Goal: Transaction & Acquisition: Book appointment/travel/reservation

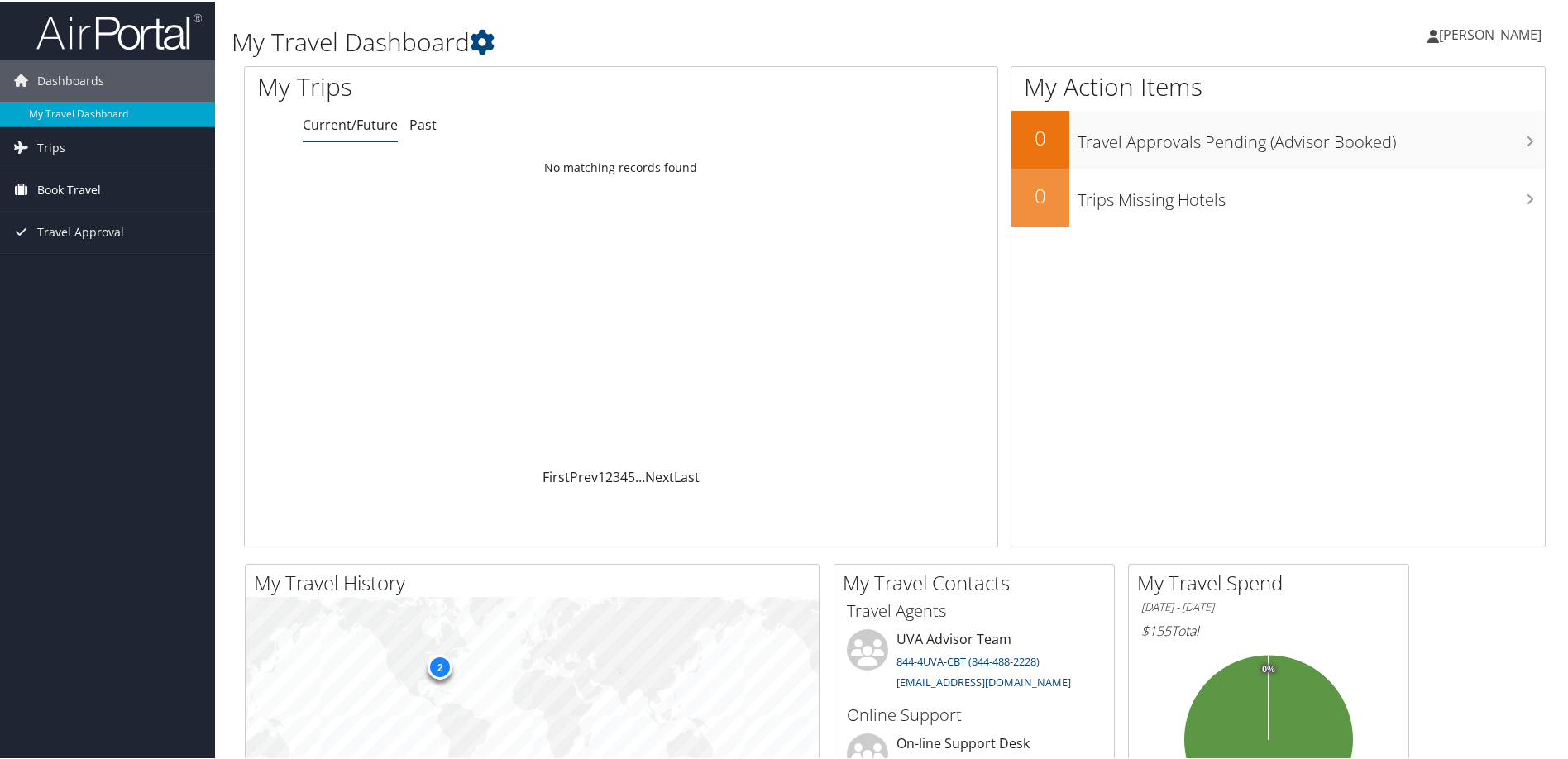
click at [58, 189] on span "Book Travel" at bounding box center [69, 188] width 64 height 41
click at [58, 306] on span "Travel Approval" at bounding box center [80, 305] width 87 height 41
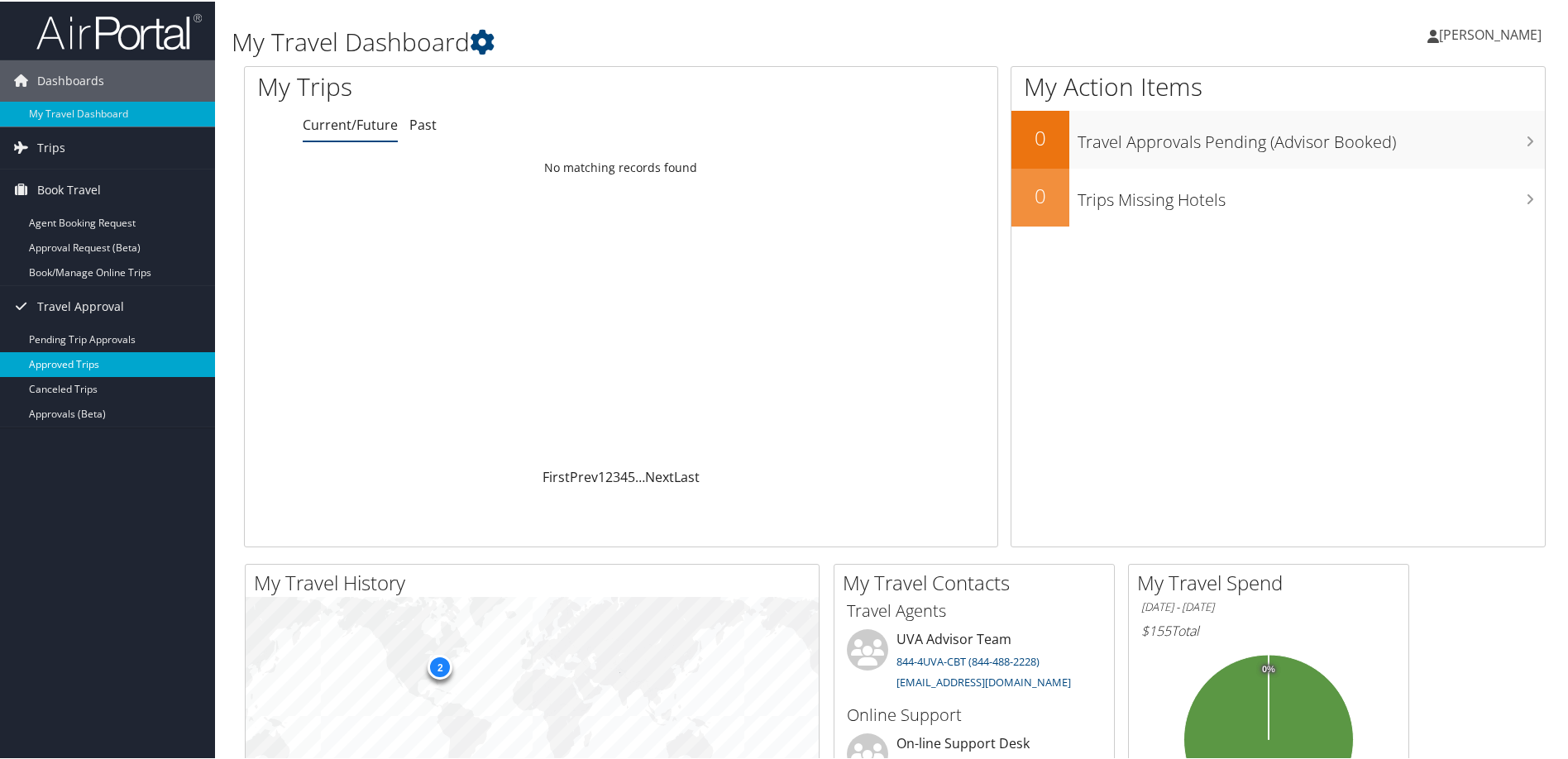
click at [62, 363] on link "Approved Trips" at bounding box center [107, 363] width 215 height 25
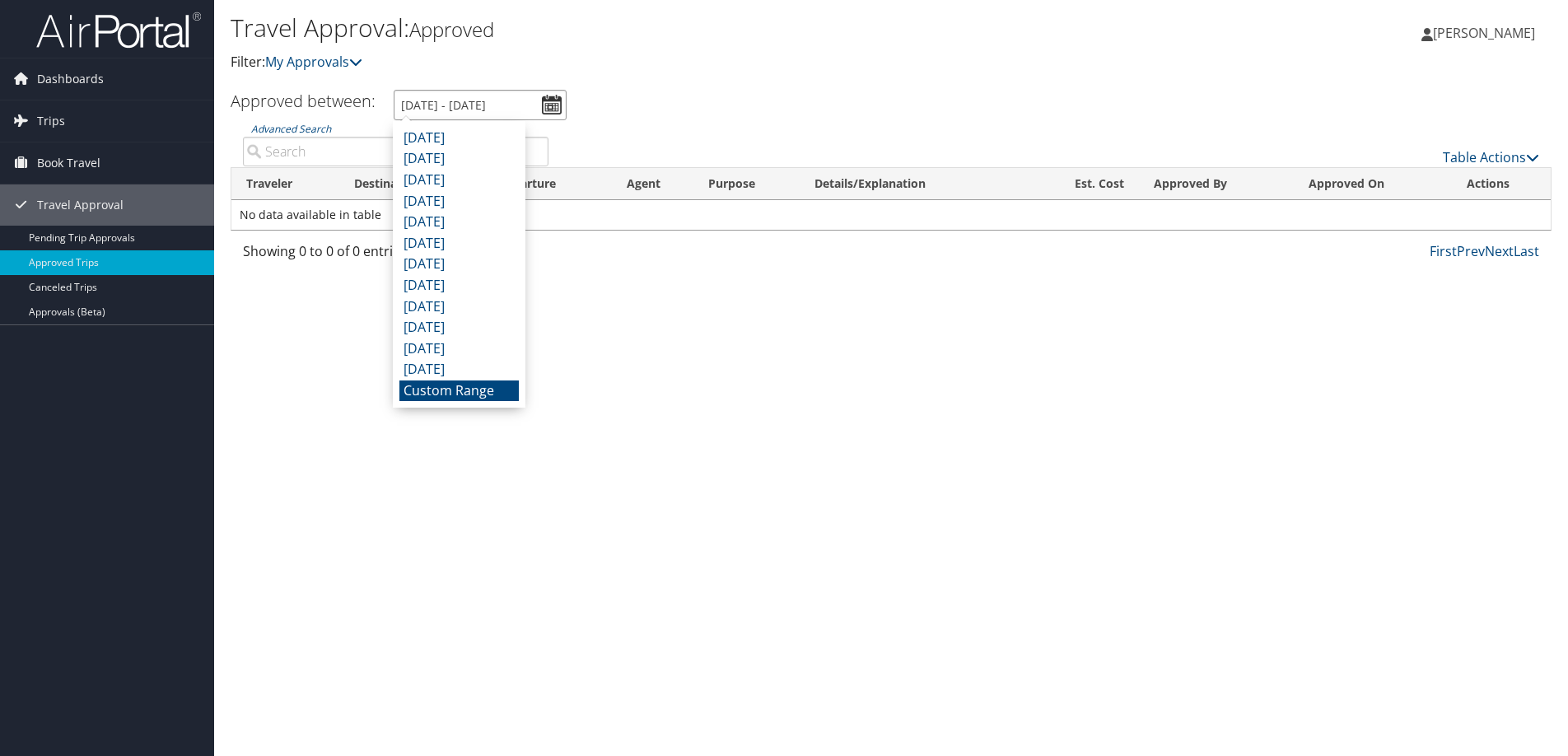
click at [466, 106] on input "[DATE] - [DATE]" at bounding box center [480, 105] width 173 height 30
click at [449, 350] on li "October 2024" at bounding box center [458, 348] width 119 height 21
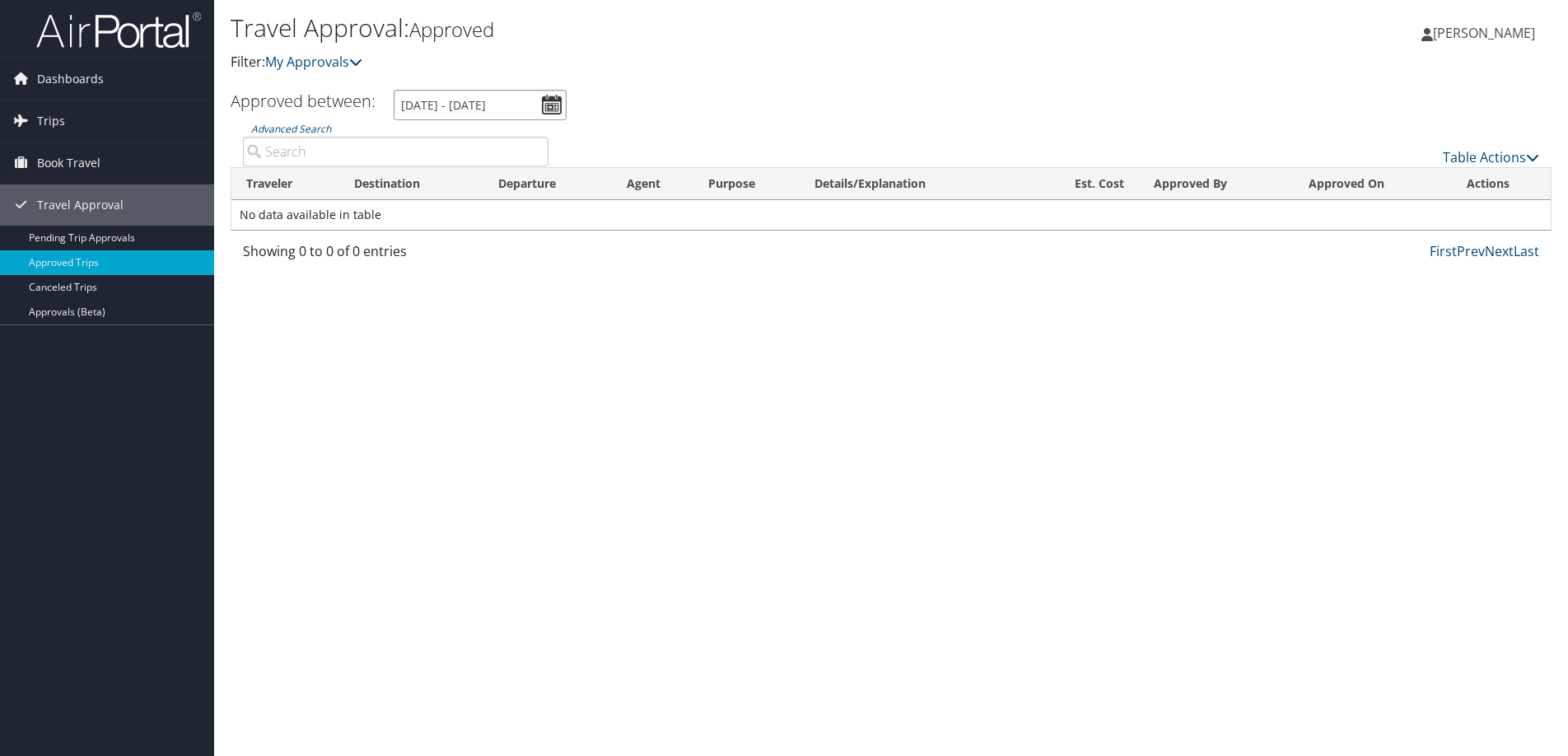
click at [553, 107] on input "10/1/2024 - 10/31/2024" at bounding box center [480, 105] width 173 height 30
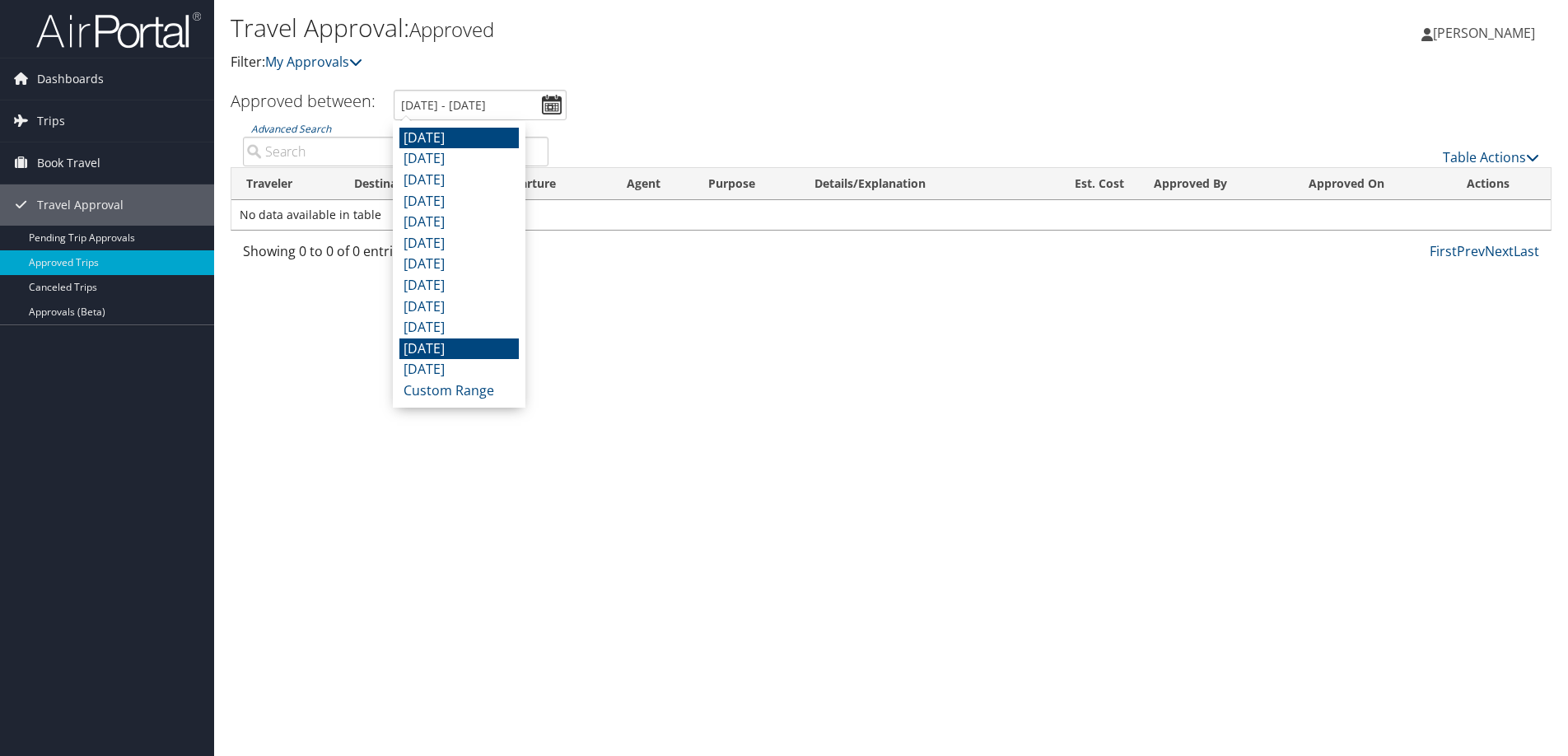
click at [447, 136] on li "August 2025" at bounding box center [458, 138] width 119 height 21
type input "8/1/2025 - 8/31/2025"
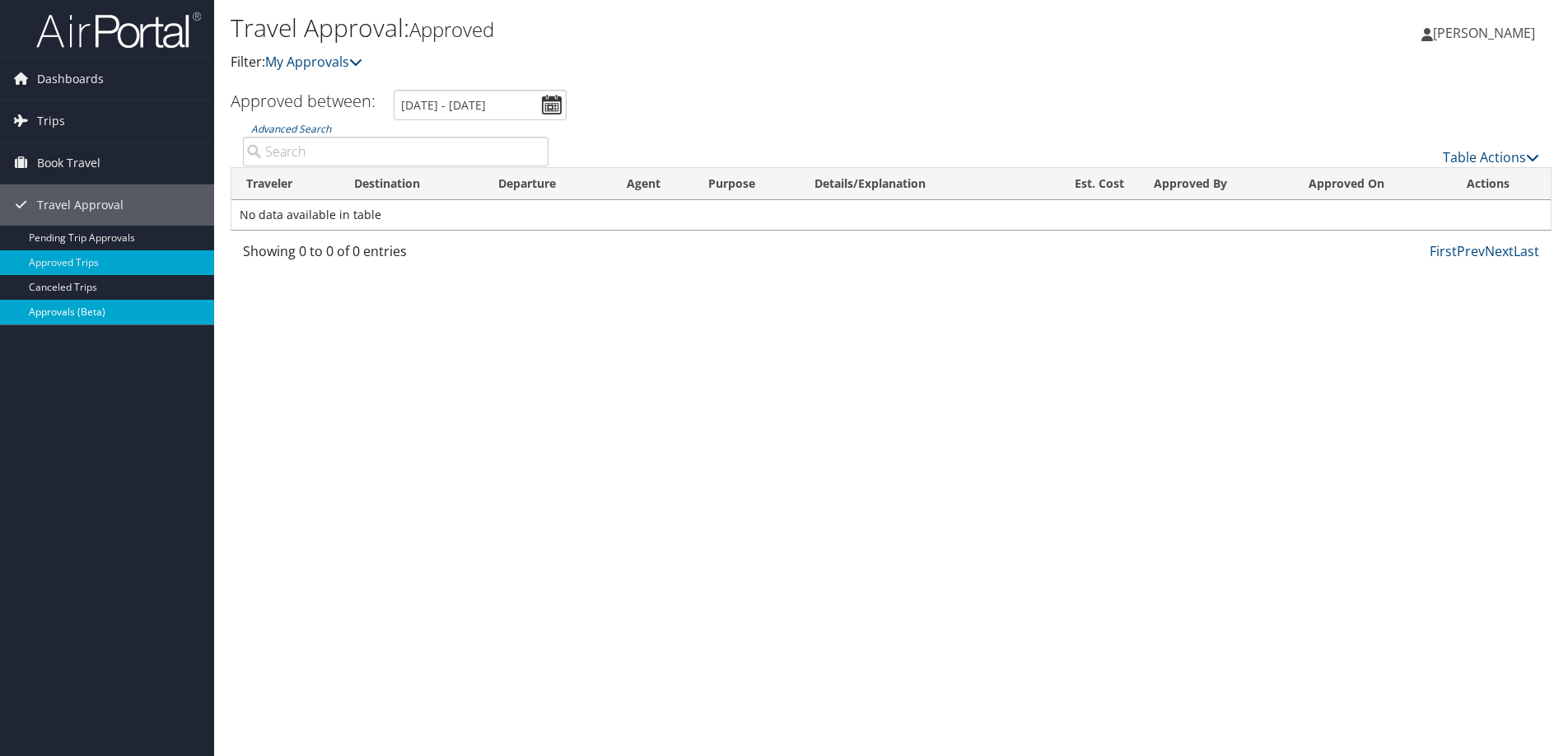
click at [77, 312] on link "Approvals (Beta)" at bounding box center [107, 312] width 214 height 25
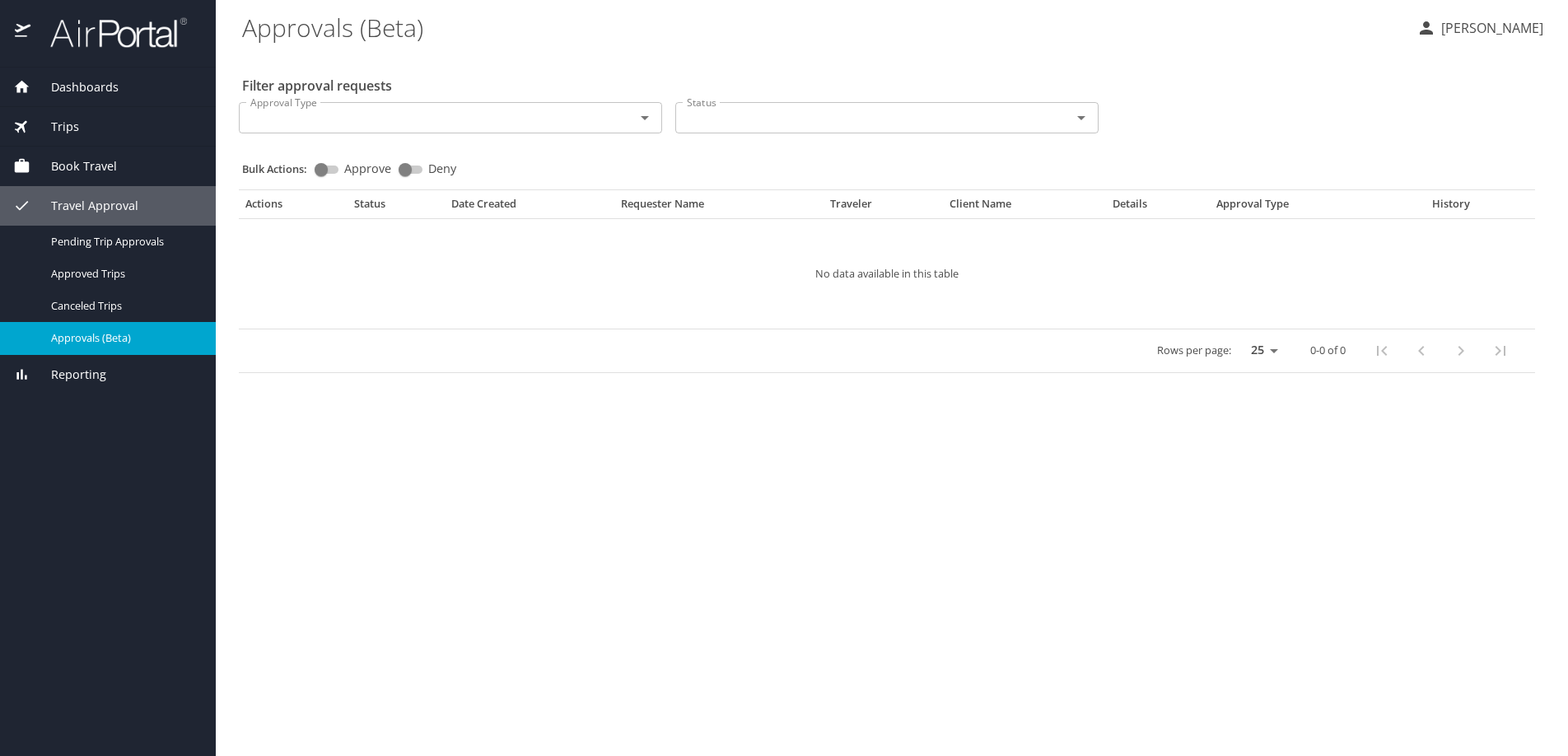
click at [60, 129] on span "Trips" at bounding box center [54, 127] width 49 height 18
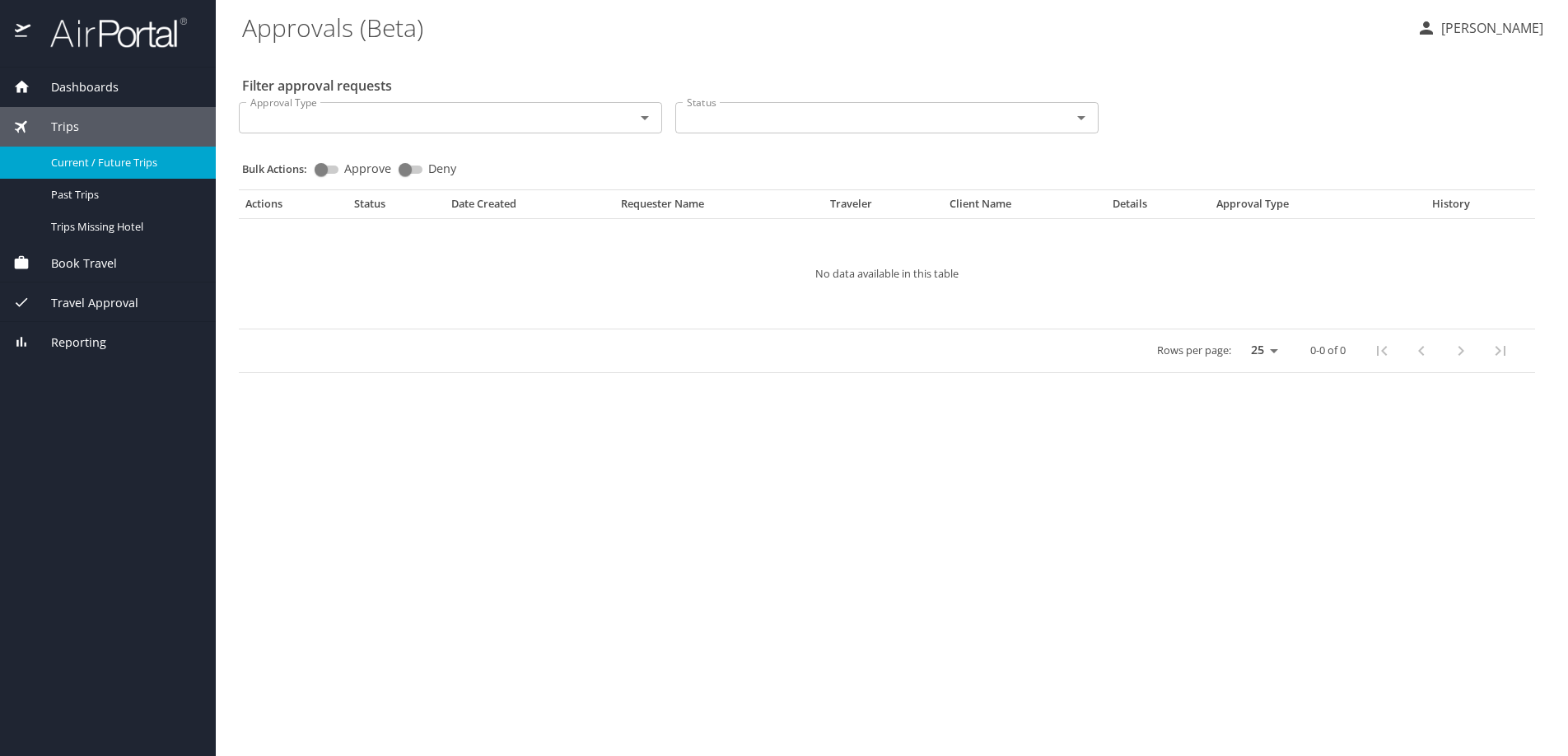
click at [82, 167] on span "Current / Future Trips" at bounding box center [124, 163] width 145 height 15
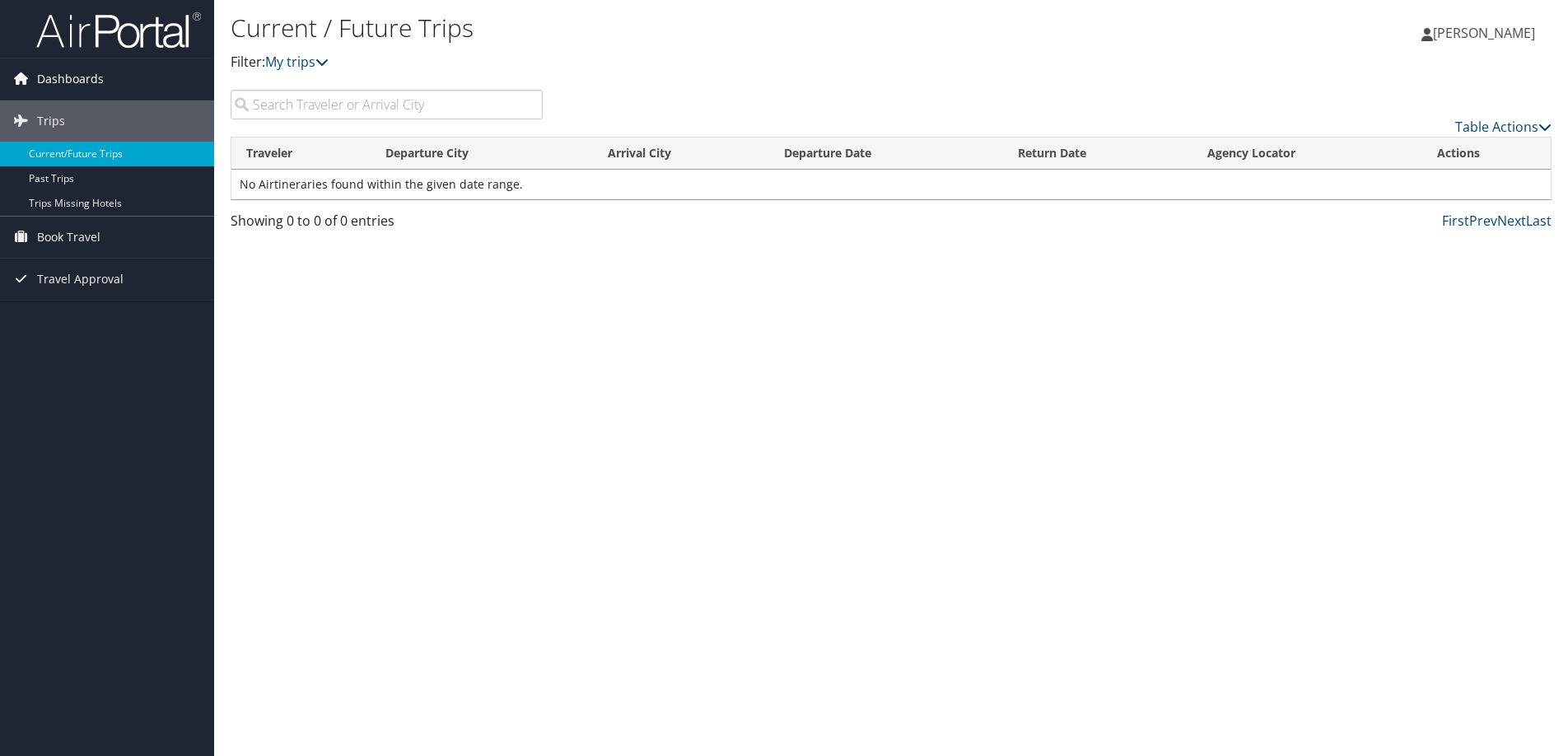
click at [70, 78] on span "Dashboards" at bounding box center [70, 78] width 67 height 41
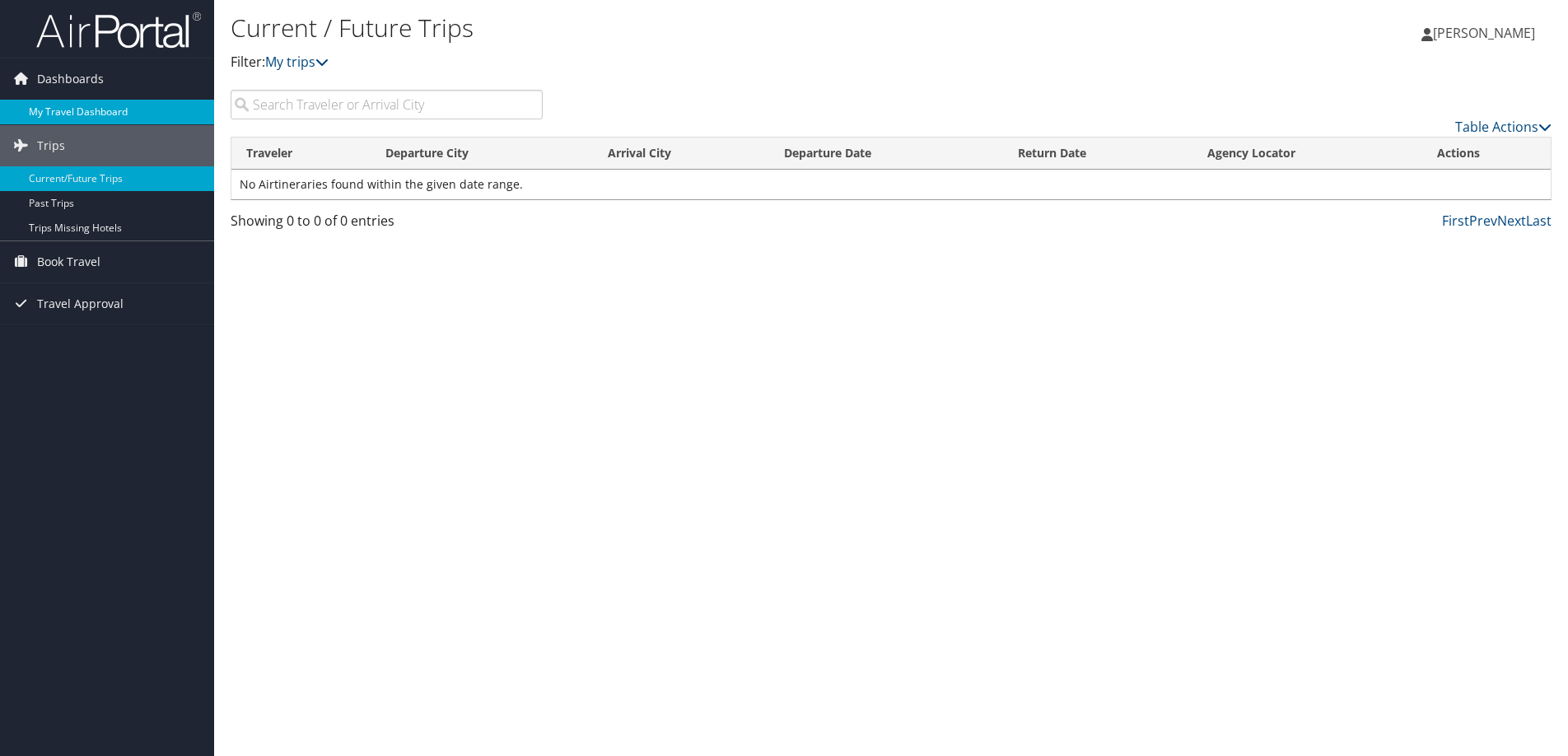
click at [68, 114] on link "My Travel Dashboard" at bounding box center [107, 112] width 214 height 25
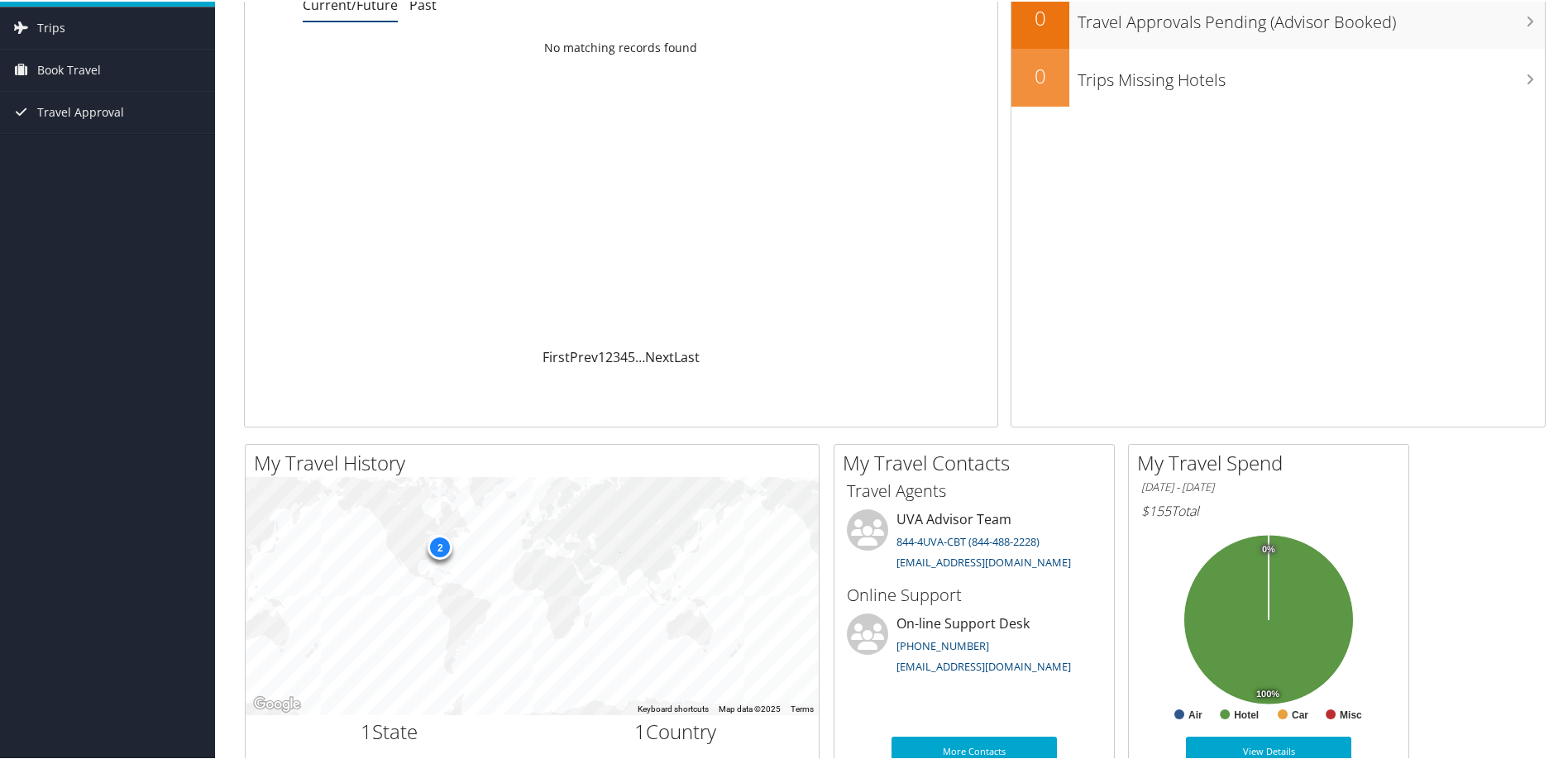
scroll to position [134, 0]
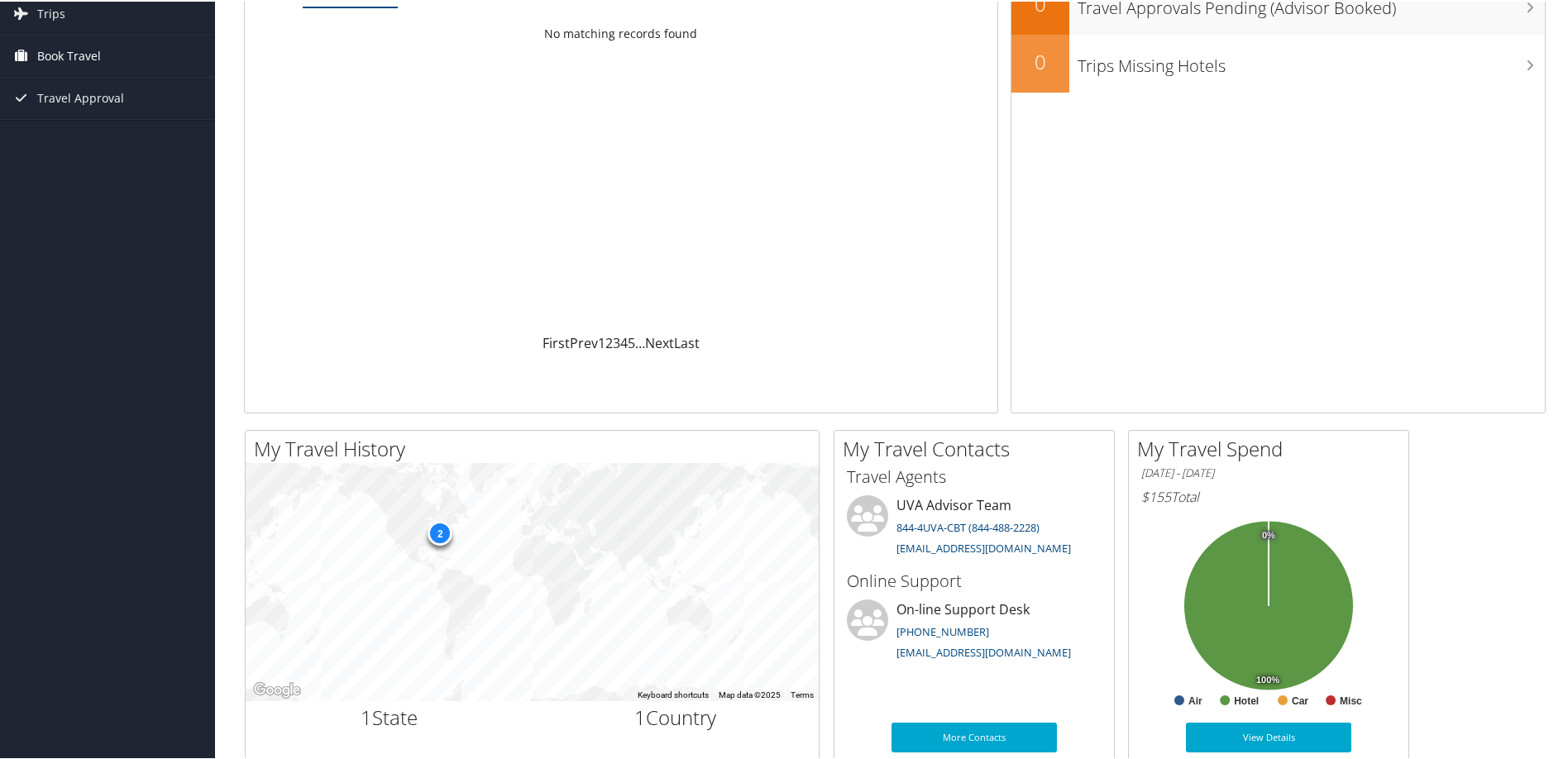
click at [56, 54] on span "Book Travel" at bounding box center [69, 54] width 64 height 41
click at [86, 114] on link "Approval Request (Beta)" at bounding box center [107, 113] width 215 height 25
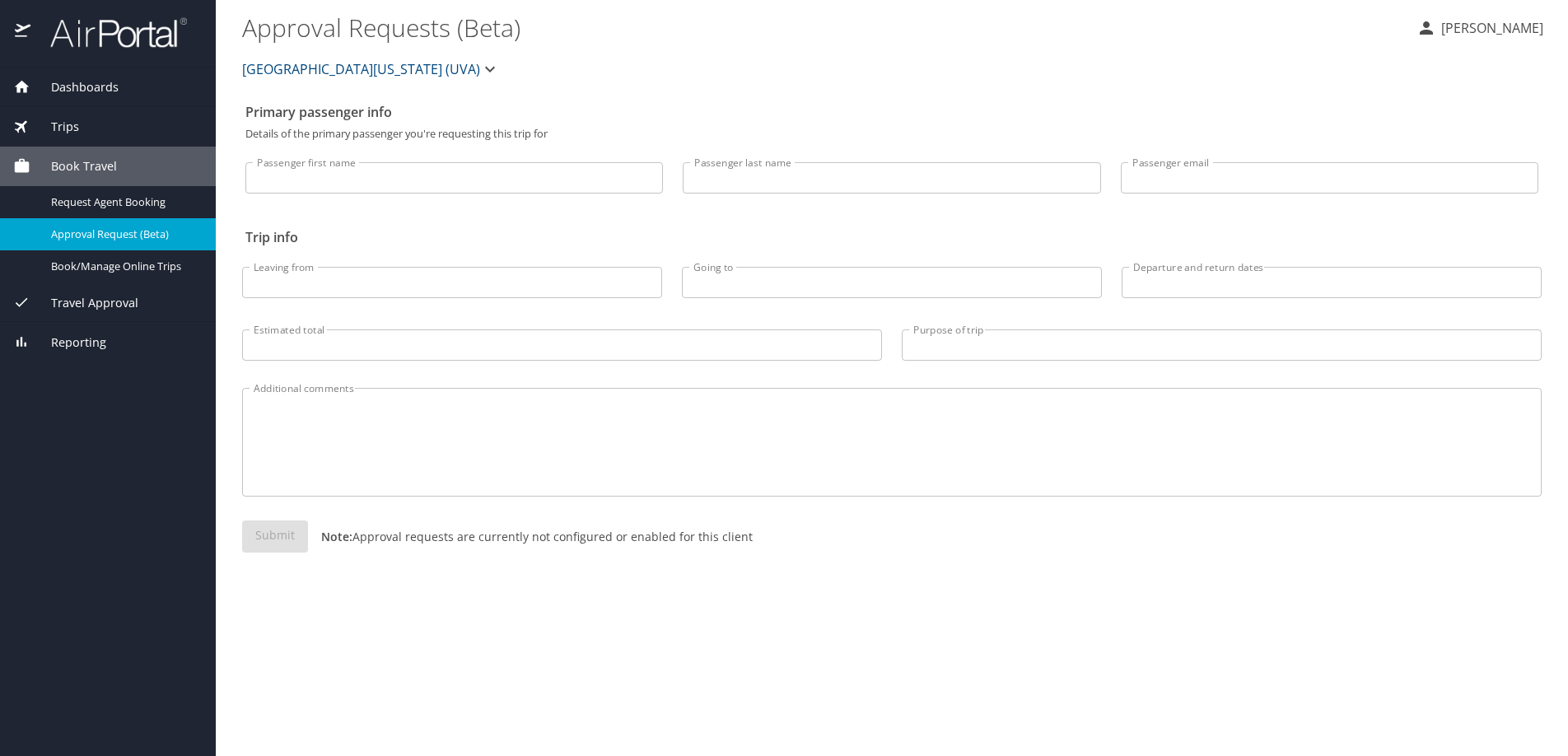
click at [92, 169] on span "Book Travel" at bounding box center [73, 166] width 87 height 18
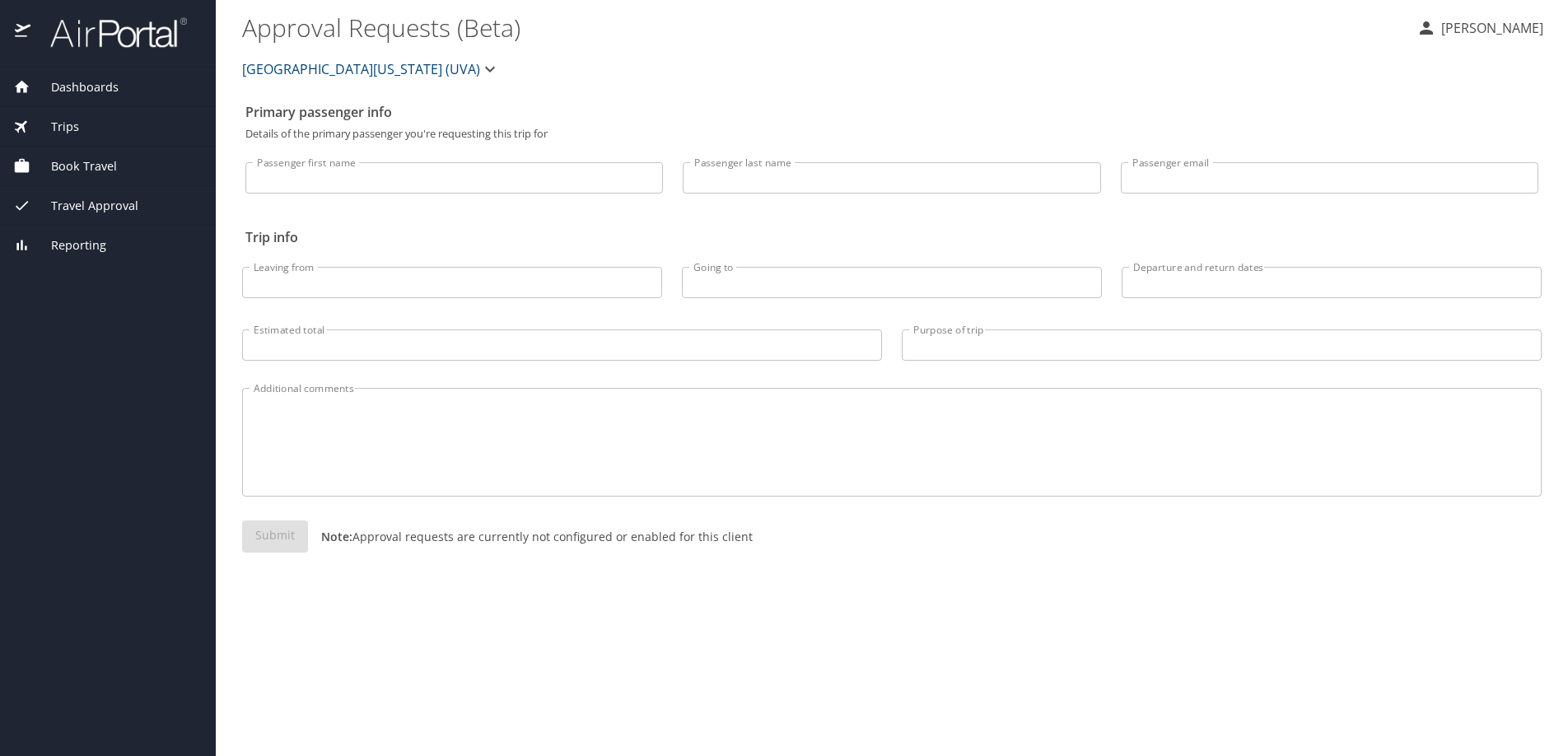
click at [55, 168] on span "Book Travel" at bounding box center [73, 166] width 87 height 18
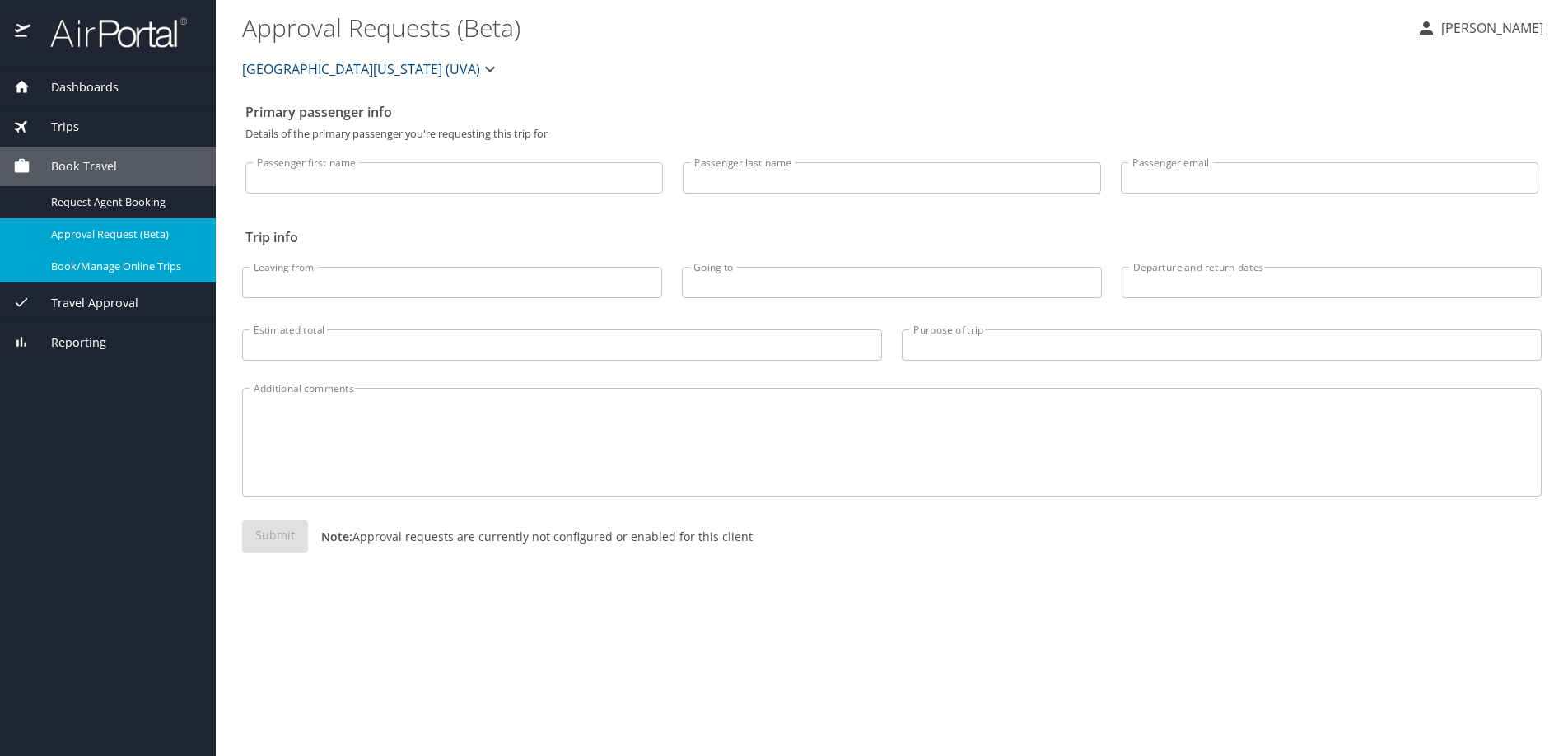
click at [96, 269] on span "Book/Manage Online Trips" at bounding box center [124, 267] width 145 height 15
